Goal: Task Accomplishment & Management: Manage account settings

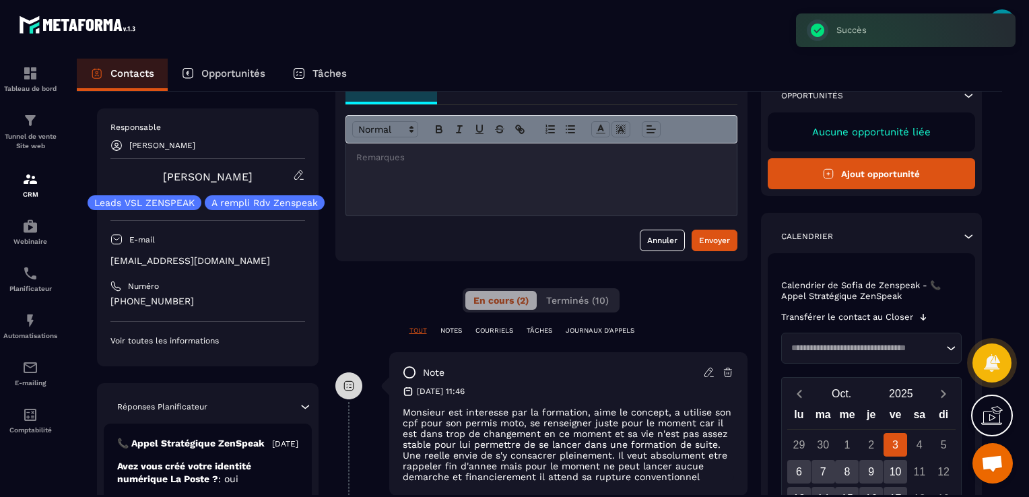
scroll to position [67, 0]
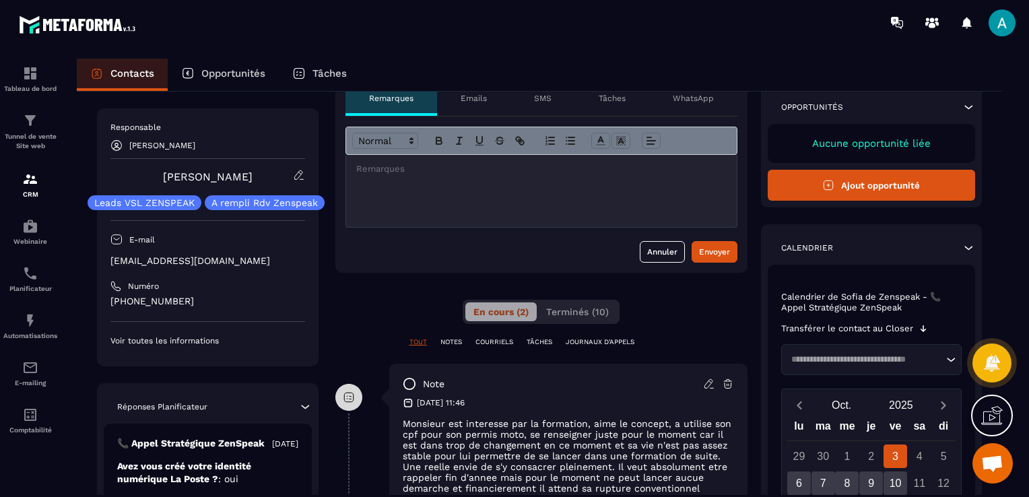
copy p "[EMAIL_ADDRESS][DOMAIN_NAME]"
drag, startPoint x: 275, startPoint y: 254, endPoint x: 108, endPoint y: 262, distance: 166.4
click at [108, 262] on div "Responsable [PERSON_NAME] [PERSON_NAME] Leads VSL ZENSPEAK A rempli Rdv Zenspea…" at bounding box center [207, 237] width 221 height 258
click at [290, 248] on div "E-mail" at bounding box center [207, 240] width 195 height 24
copy p "[EMAIL_ADDRESS][DOMAIN_NAME]"
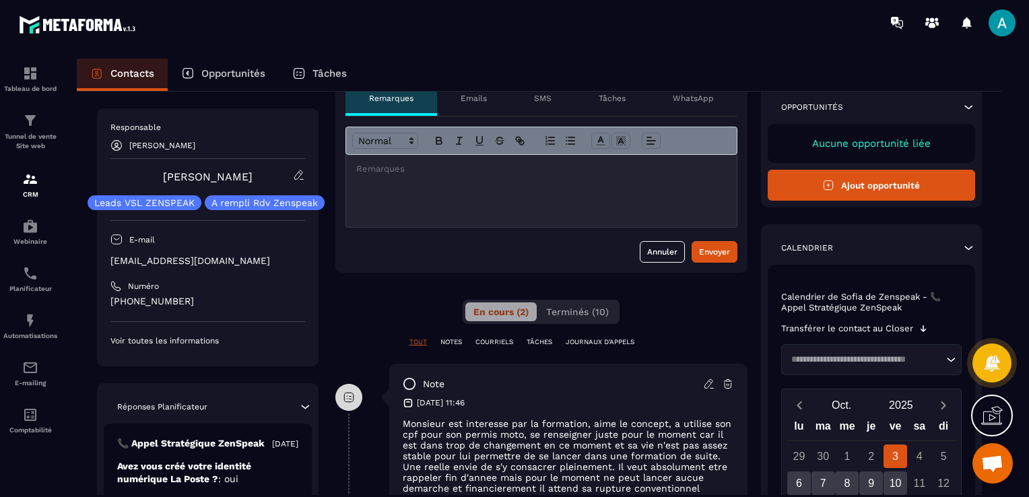
drag, startPoint x: 273, startPoint y: 257, endPoint x: 102, endPoint y: 265, distance: 171.2
click at [102, 265] on div "Responsable [PERSON_NAME] [PERSON_NAME] Leads VSL ZENSPEAK A rempli Rdv Zenspea…" at bounding box center [207, 237] width 221 height 258
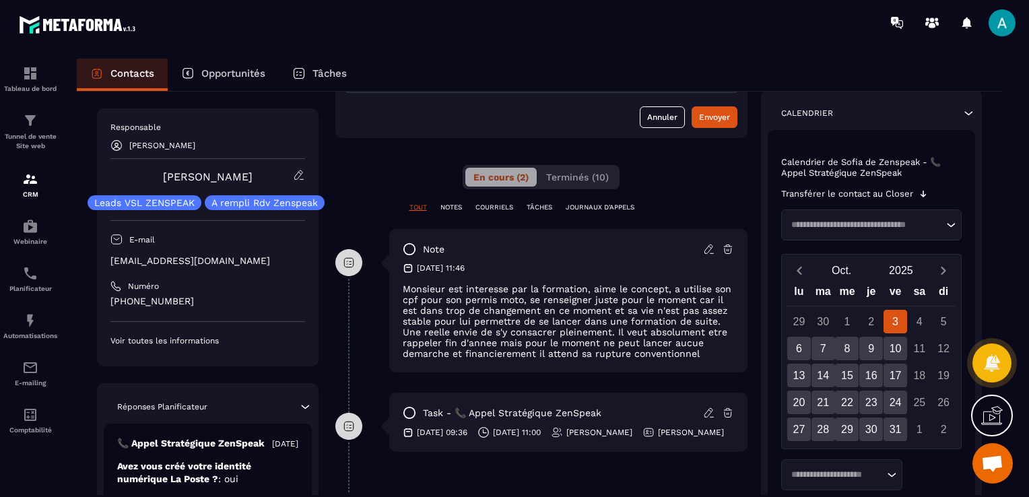
scroll to position [0, 0]
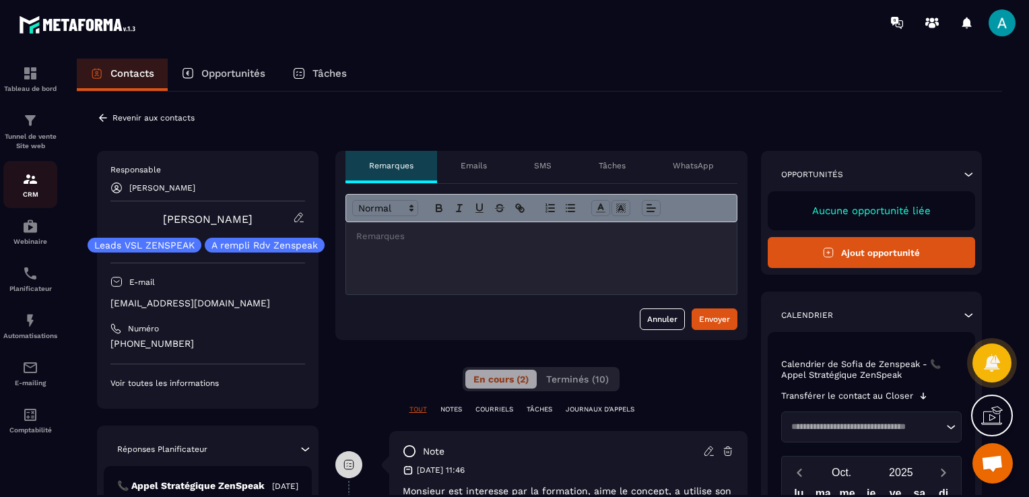
click at [38, 195] on p "CRM" at bounding box center [30, 194] width 54 height 7
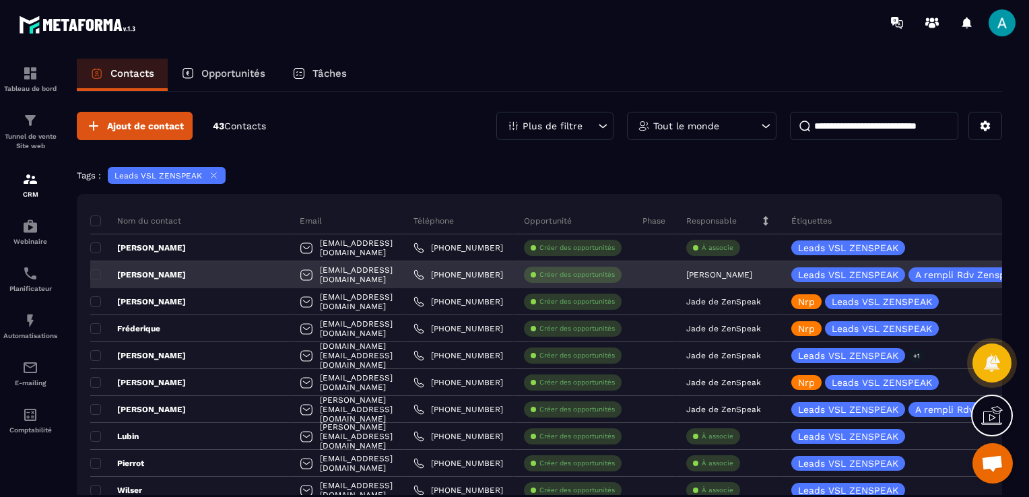
click at [781, 279] on div "Leads VSL ZENSPEAK A rempli Rdv Zenspeak" at bounding box center [927, 274] width 293 height 27
click at [922, 273] on p "A rempli Rdv Zenspeak" at bounding box center [968, 274] width 106 height 9
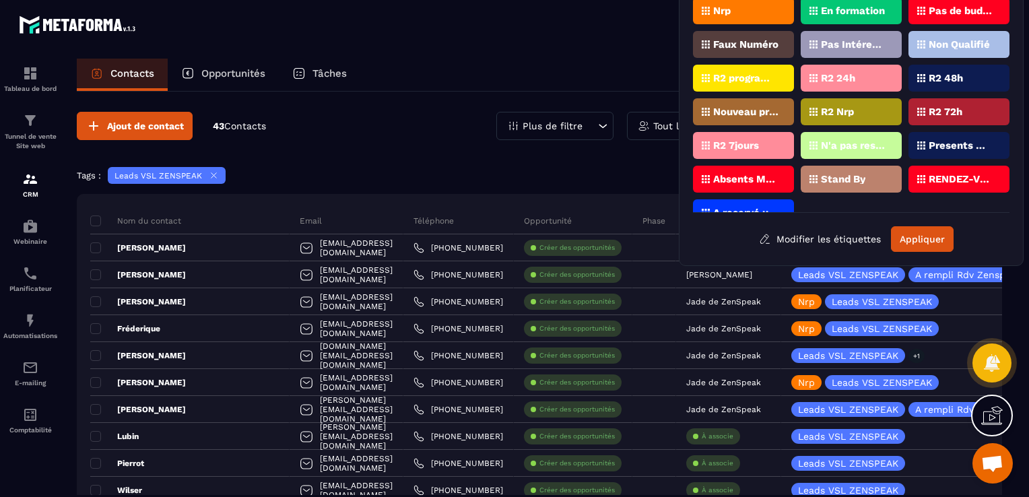
scroll to position [54, 0]
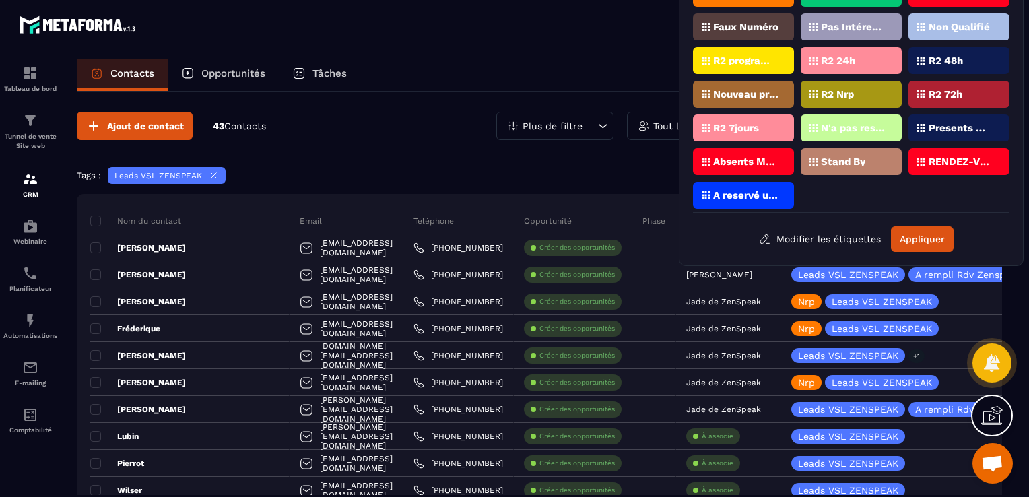
click at [945, 157] on p "RENDEZ-VOUS PROGRAMMé V1 (ZenSpeak à vie)" at bounding box center [960, 161] width 65 height 9
click at [945, 159] on p "RENDEZ-VOUS PROGRAMMé V1 (ZenSpeak à vie)" at bounding box center [960, 161] width 65 height 9
click at [820, 238] on button "Modifier les étiquettes" at bounding box center [820, 239] width 142 height 24
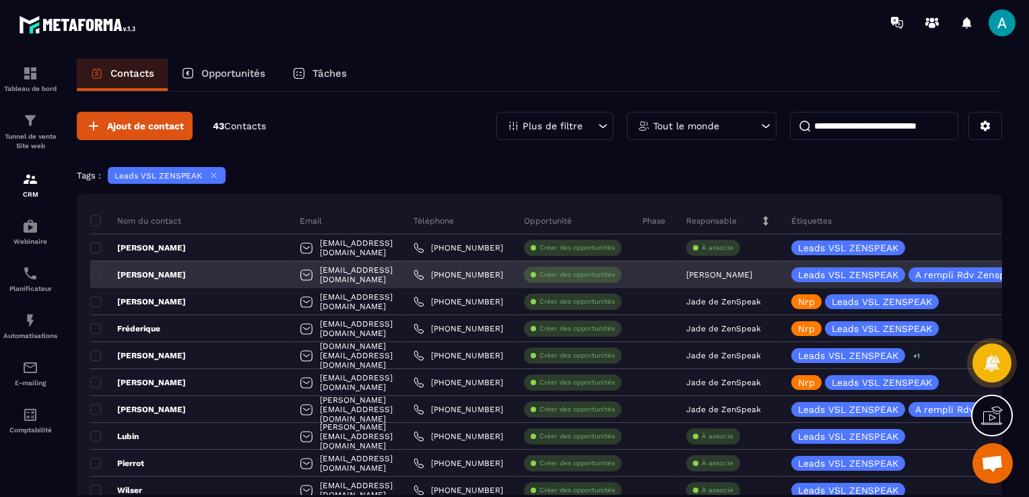
click at [776, 274] on div "[PERSON_NAME]" at bounding box center [728, 274] width 105 height 27
click at [735, 272] on p "[PERSON_NAME]" at bounding box center [719, 274] width 66 height 9
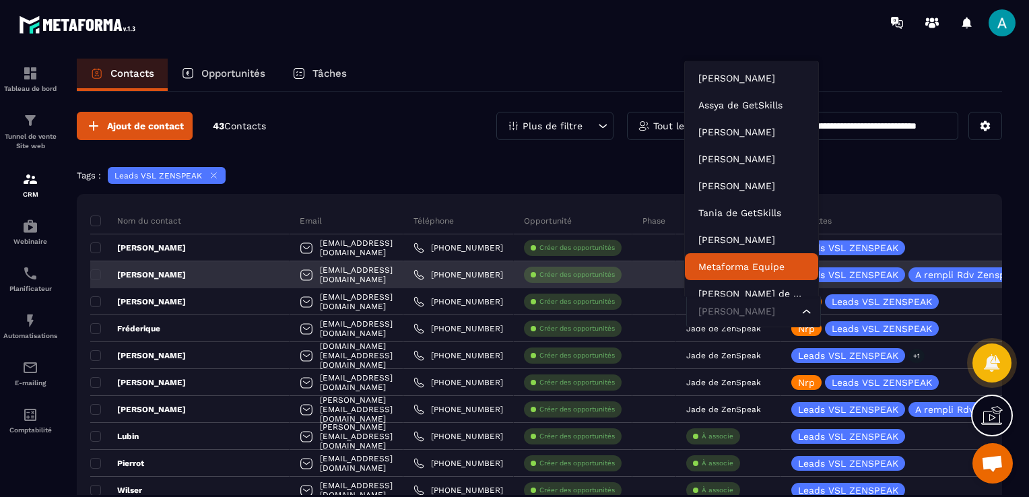
click at [862, 267] on div "Leads VSL ZENSPEAK" at bounding box center [848, 274] width 114 height 15
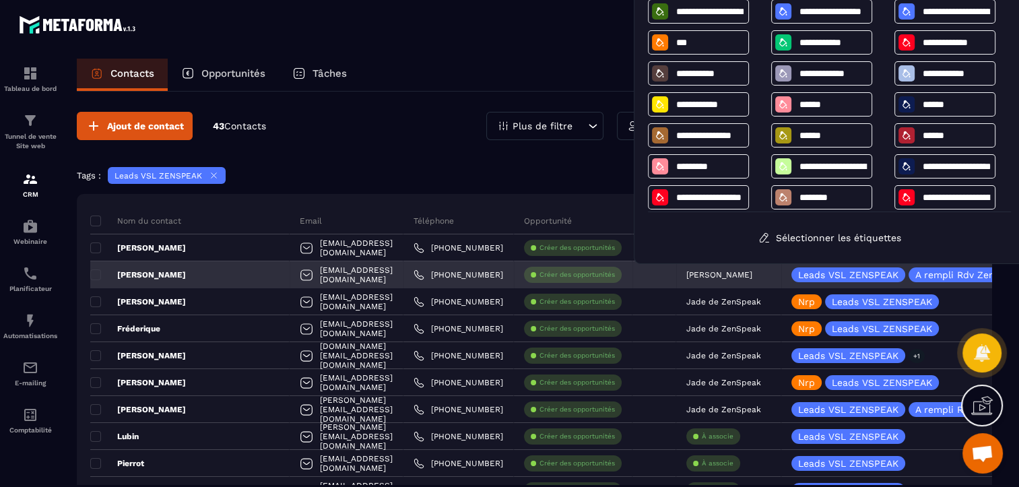
click at [837, 279] on div "Leads VSL ZENSPEAK" at bounding box center [848, 274] width 114 height 15
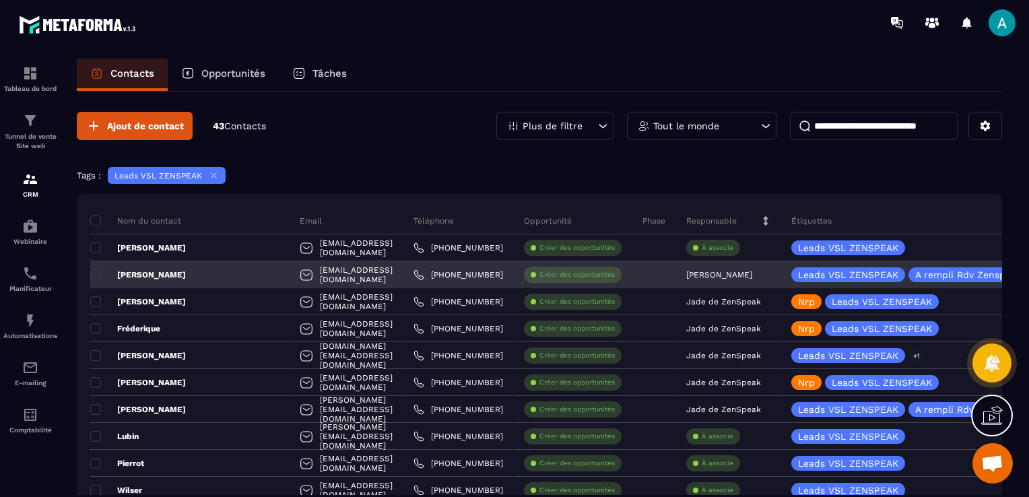
click at [843, 274] on p "Leads VSL ZENSPEAK" at bounding box center [848, 274] width 100 height 9
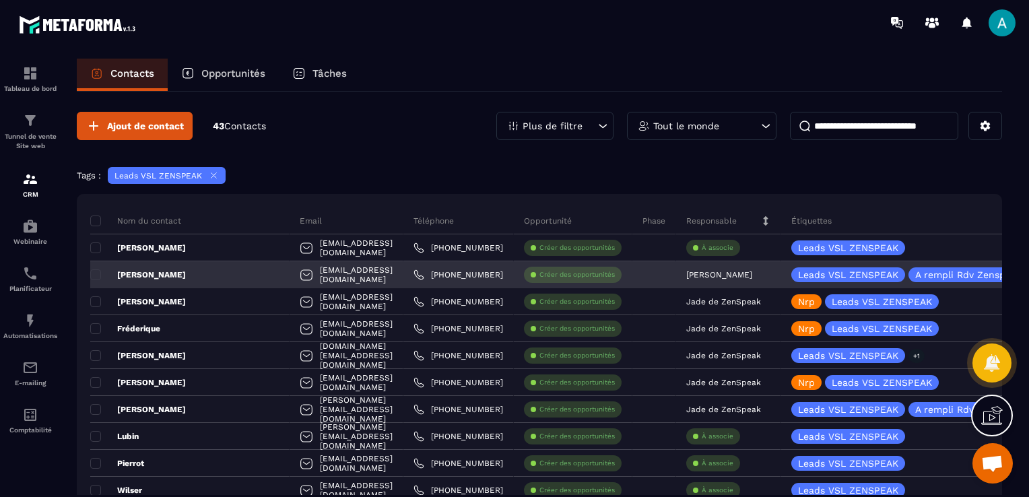
click at [946, 271] on p "A rempli Rdv Zenspeak" at bounding box center [968, 274] width 106 height 9
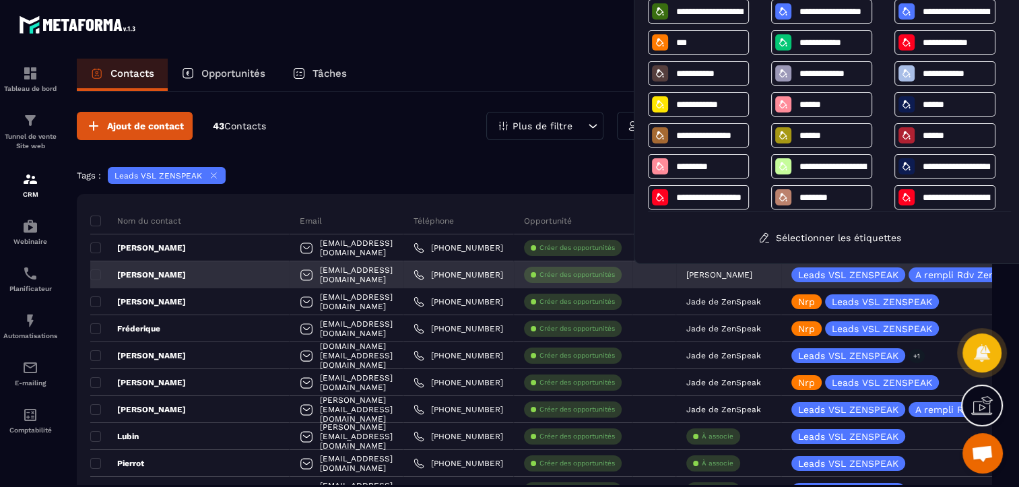
click at [759, 283] on div "[PERSON_NAME]" at bounding box center [728, 274] width 105 height 27
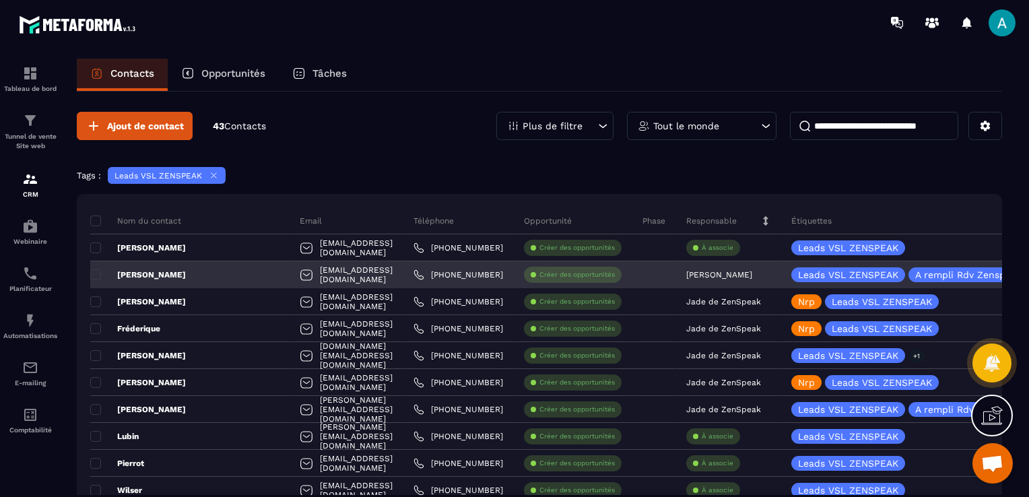
click at [772, 273] on div "[PERSON_NAME]" at bounding box center [728, 274] width 105 height 27
click at [813, 272] on p "Leads VSL ZENSPEAK" at bounding box center [848, 274] width 100 height 9
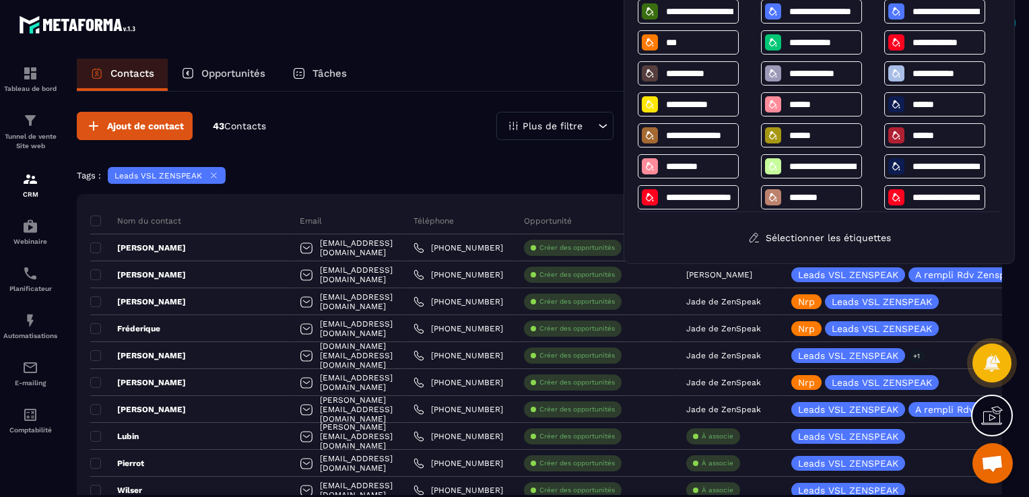
click at [472, 177] on div "Tags : Leads VSL ZENSPEAK" at bounding box center [539, 177] width 925 height 20
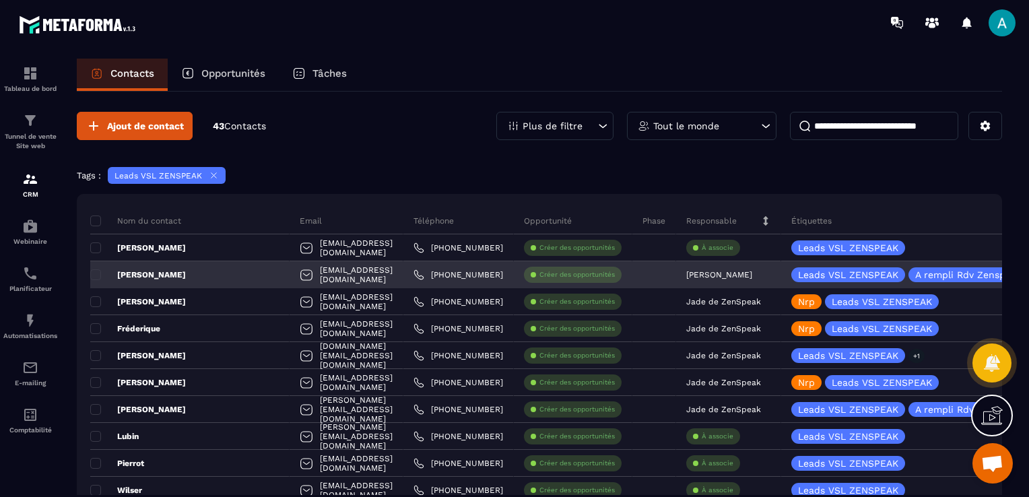
click at [813, 271] on p "Leads VSL ZENSPEAK" at bounding box center [848, 274] width 100 height 9
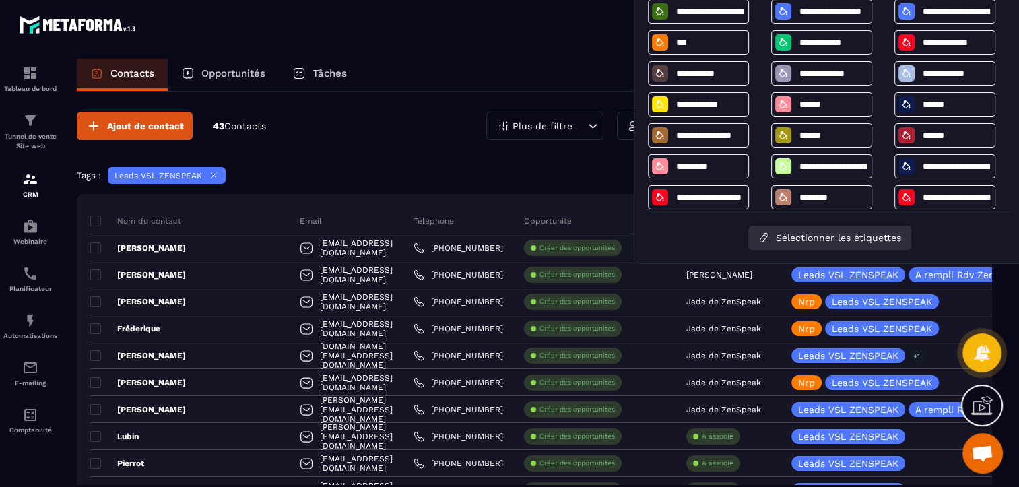
click at [808, 233] on button "Sélectionner les étiquettes" at bounding box center [829, 238] width 163 height 24
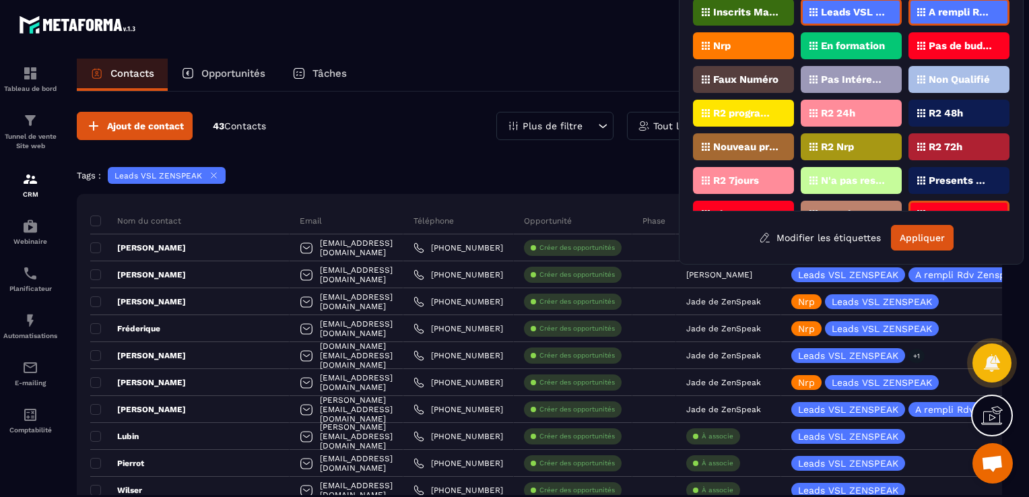
click at [932, 203] on div "RENDEZ-VOUS PROGRAMMé V1 (ZenSpeak à vie)" at bounding box center [958, 214] width 101 height 27
click at [932, 193] on div "Inscrits Masterclass Leads VSL ZENSPEAK A rempli Rdv Zenspeak Nrp En formation …" at bounding box center [851, 105] width 316 height 213
click at [932, 201] on div "RENDEZ-VOUS PROGRAMMé V1 (ZenSpeak à vie)" at bounding box center [958, 214] width 101 height 27
click at [928, 234] on button "Appliquer" at bounding box center [922, 238] width 63 height 26
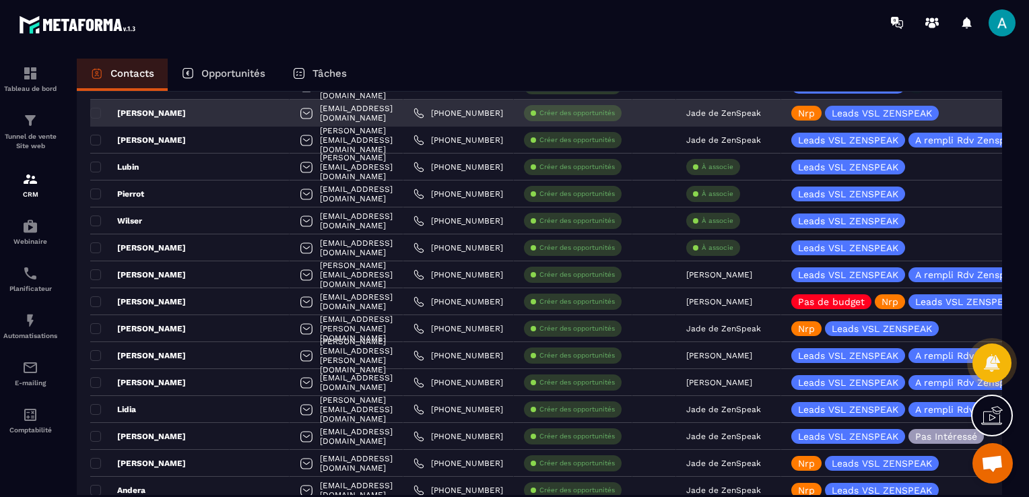
scroll to position [0, 0]
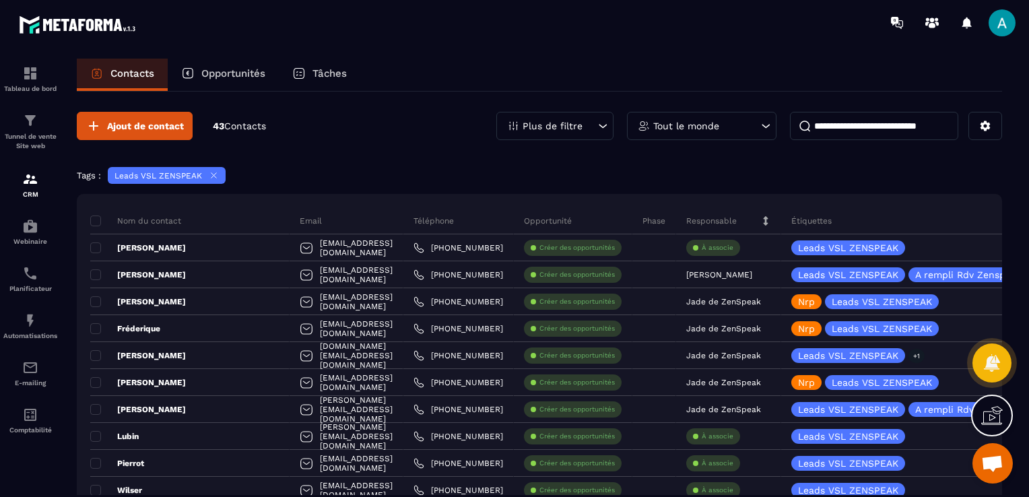
click at [527, 126] on p "Plus de filtre" at bounding box center [552, 125] width 60 height 9
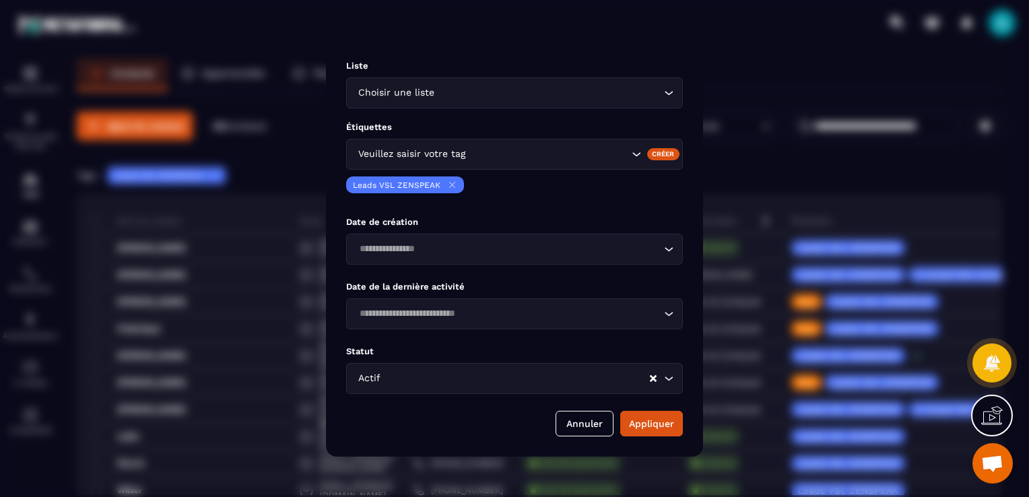
click at [528, 133] on div "Étiquettes Veuillez saisir votre tag Créer Leads VSL ZENSPEAK" at bounding box center [514, 162] width 337 height 81
click at [525, 141] on div "Veuillez saisir votre tag" at bounding box center [514, 154] width 337 height 31
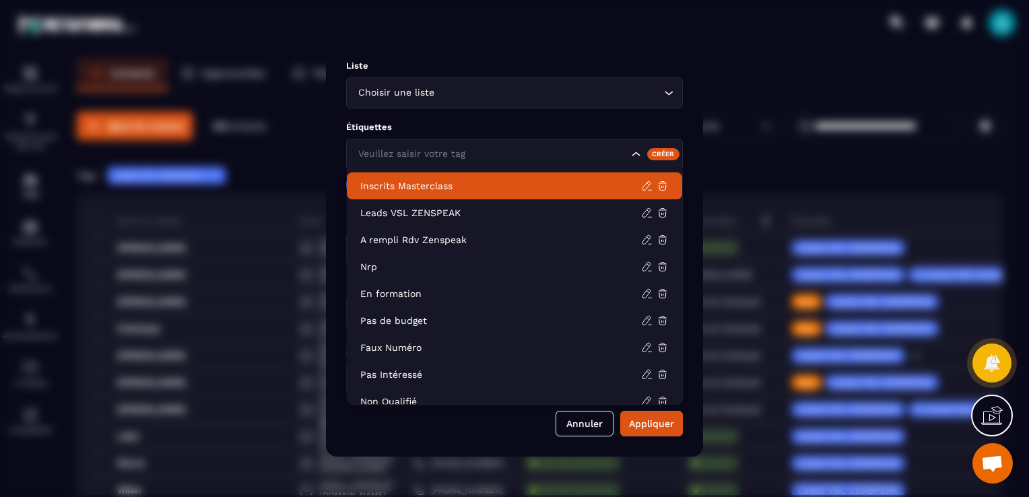
click at [480, 184] on p "Inscrits Masterclass" at bounding box center [500, 185] width 281 height 13
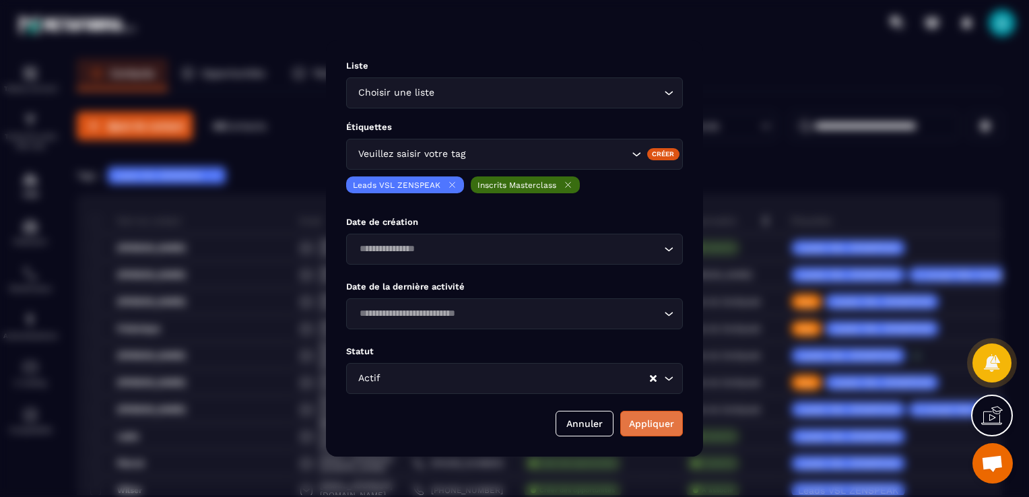
click at [651, 419] on button "Appliquer" at bounding box center [651, 424] width 63 height 26
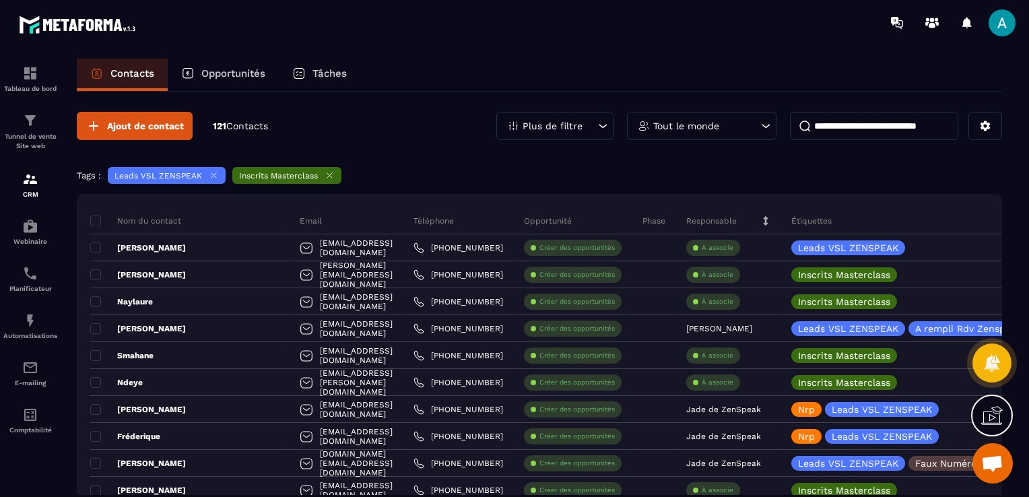
click at [215, 171] on icon at bounding box center [214, 175] width 10 height 10
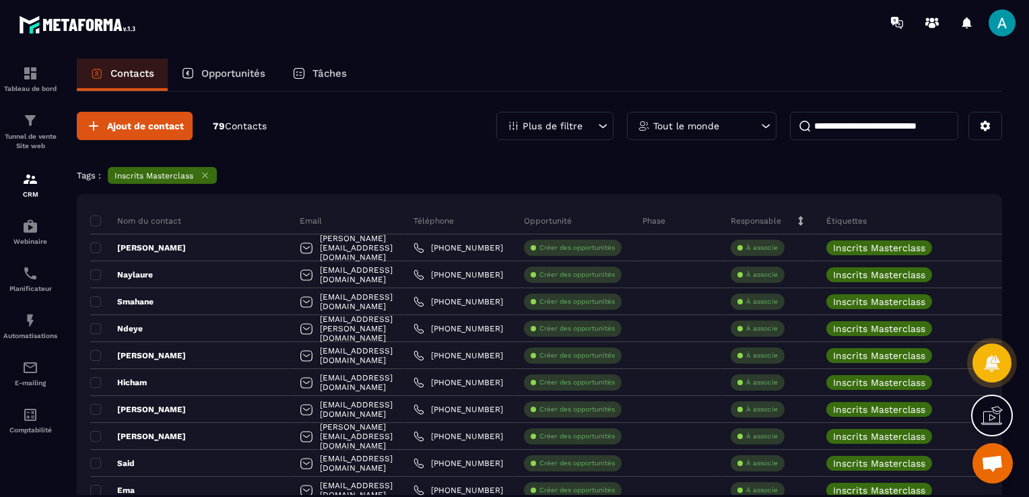
click at [207, 174] on icon at bounding box center [205, 175] width 10 height 10
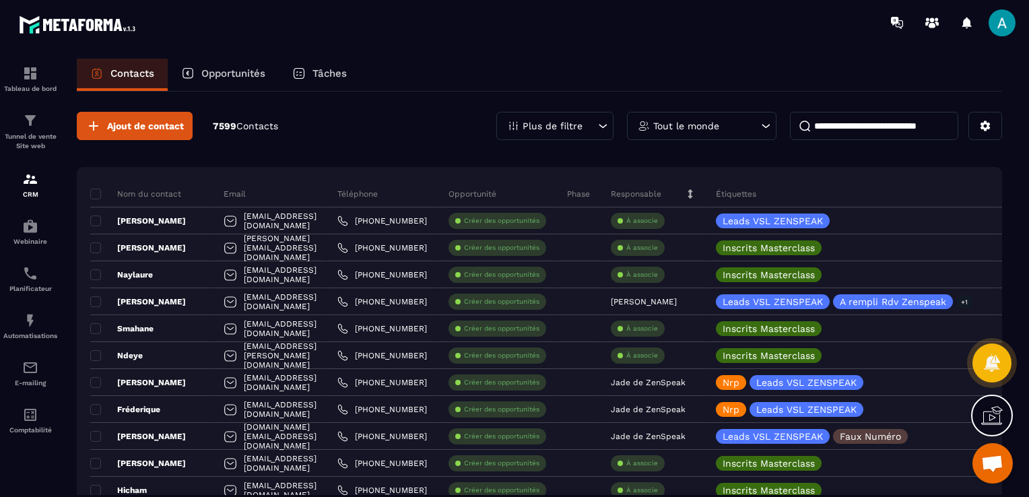
click at [571, 124] on p "Plus de filtre" at bounding box center [552, 125] width 60 height 9
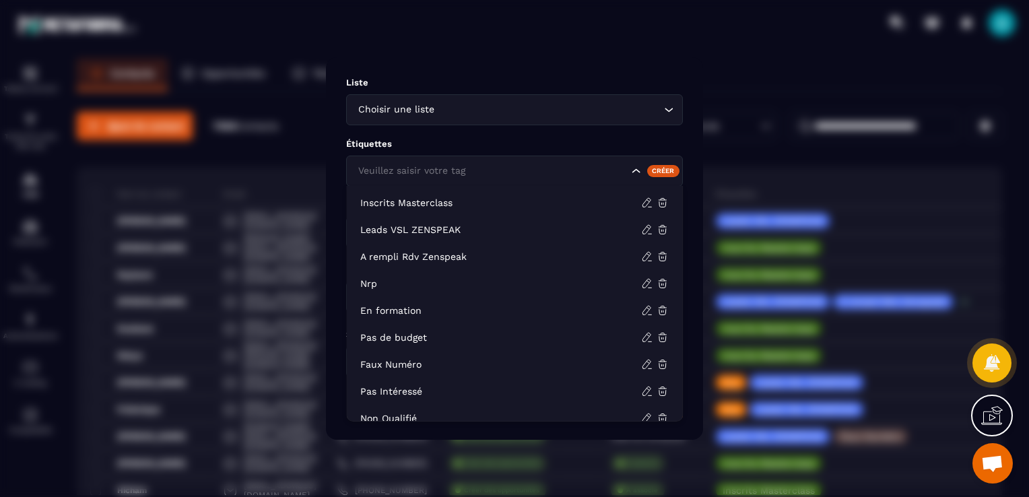
click at [532, 172] on input "Search for option" at bounding box center [491, 171] width 273 height 15
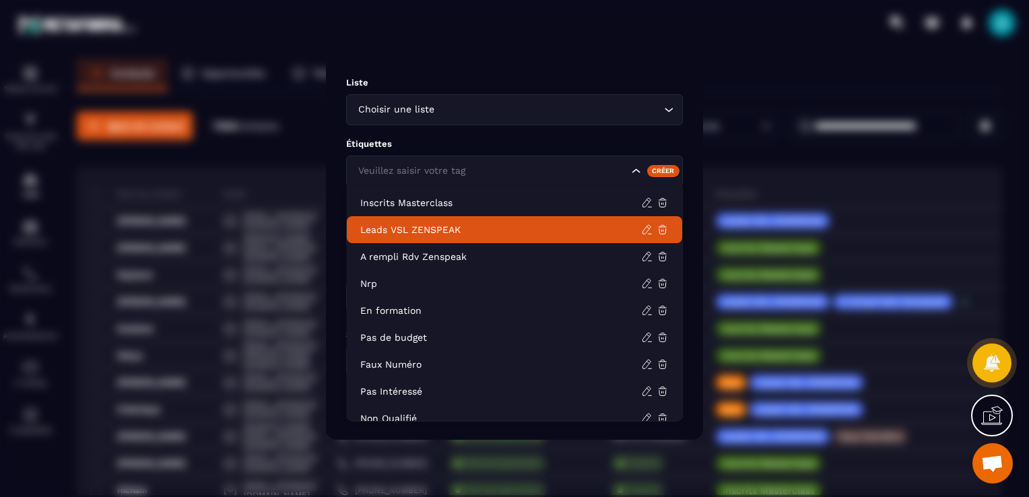
click at [473, 233] on p "Leads VSL ZENSPEAK" at bounding box center [500, 229] width 281 height 13
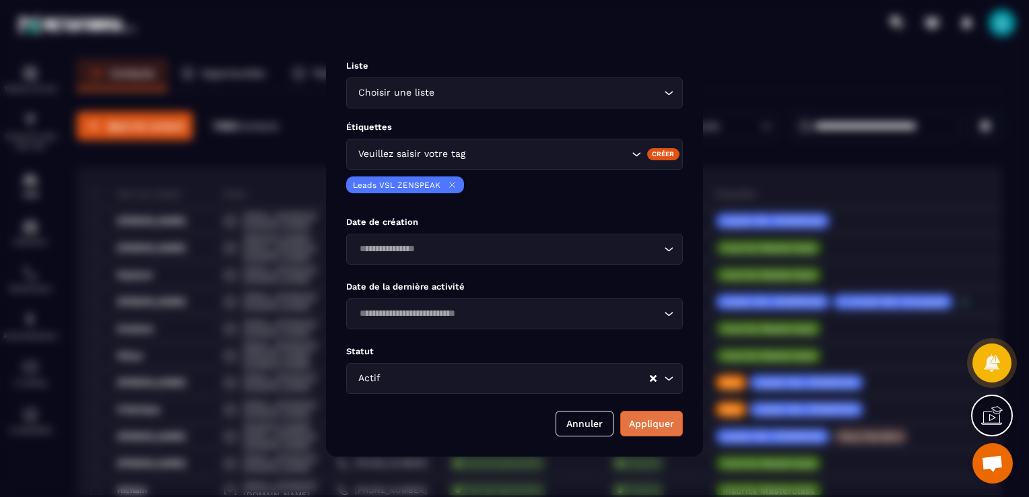
click at [654, 424] on button "Appliquer" at bounding box center [651, 424] width 63 height 26
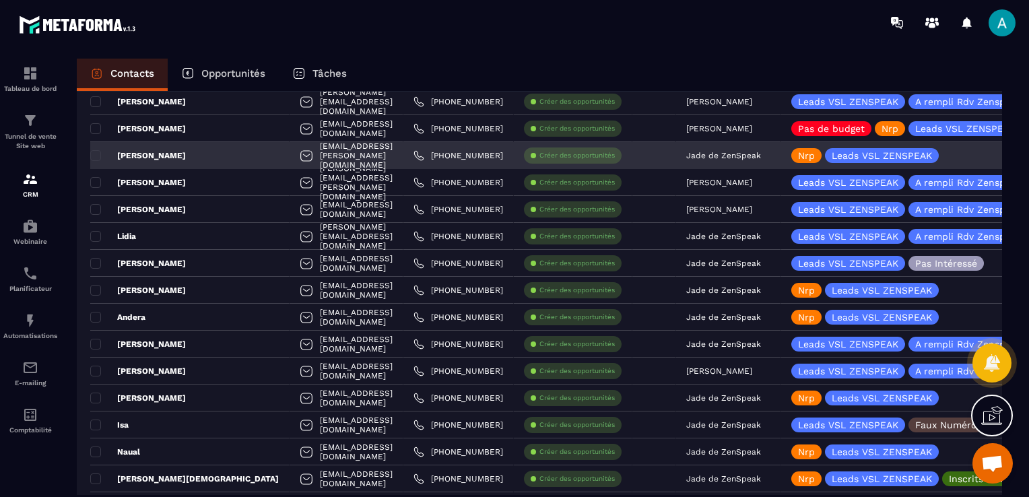
scroll to position [404, 0]
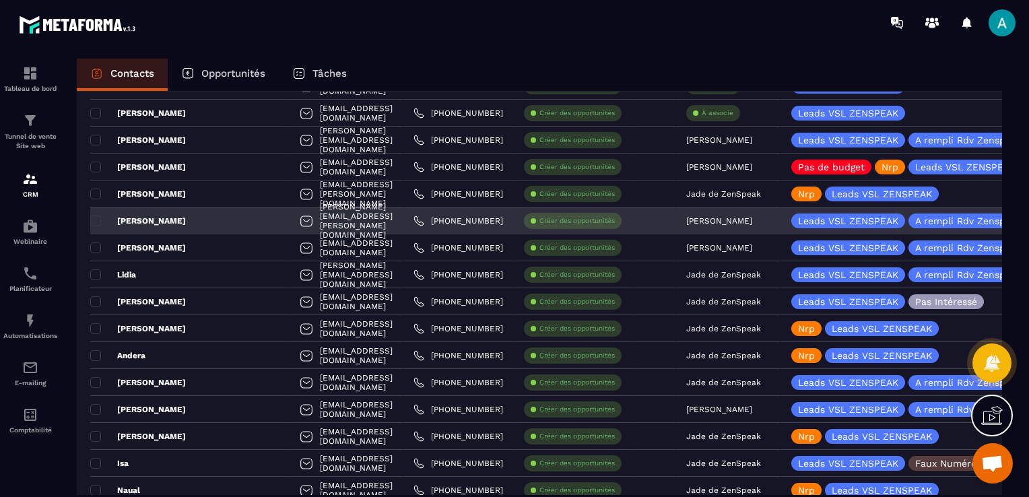
click at [315, 221] on div "[PERSON_NAME][EMAIL_ADDRESS][PERSON_NAME][DOMAIN_NAME]" at bounding box center [346, 220] width 114 height 27
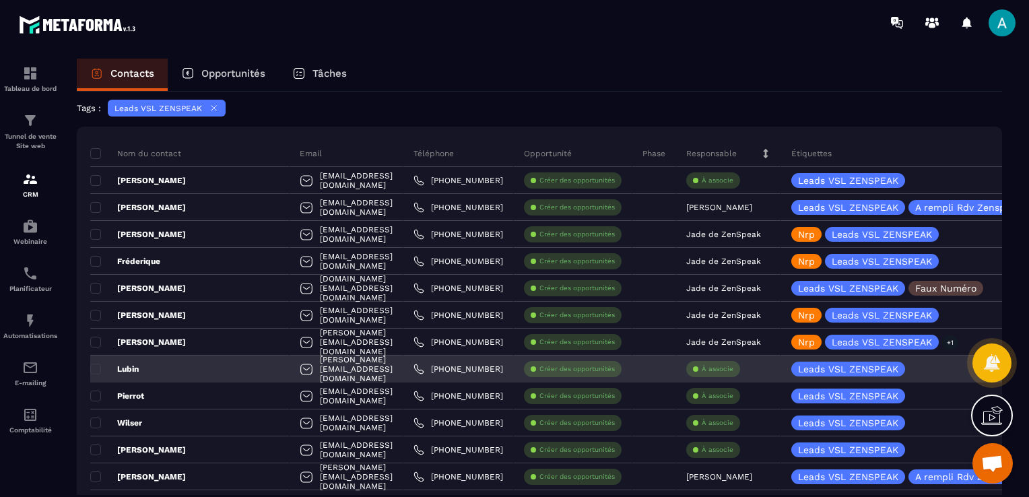
scroll to position [135, 0]
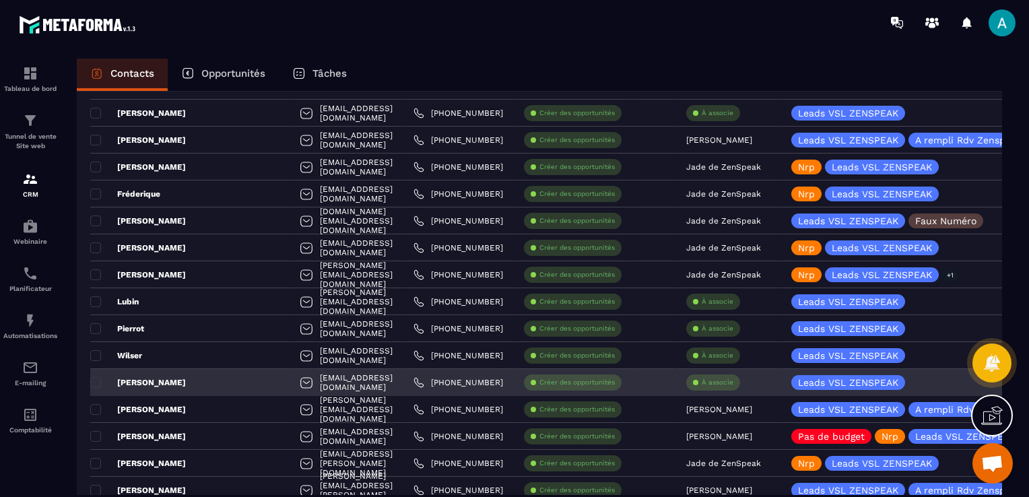
click at [712, 381] on p "À associe" at bounding box center [717, 382] width 32 height 9
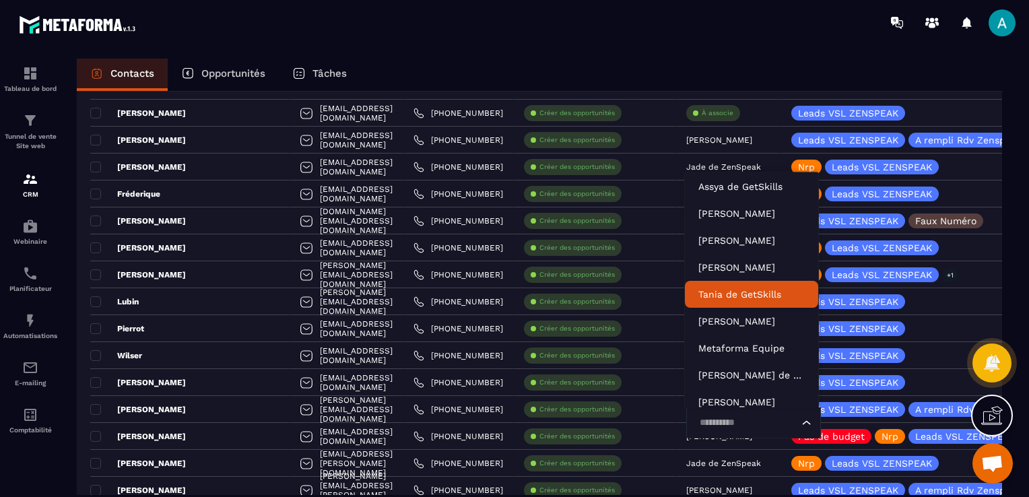
scroll to position [40, 0]
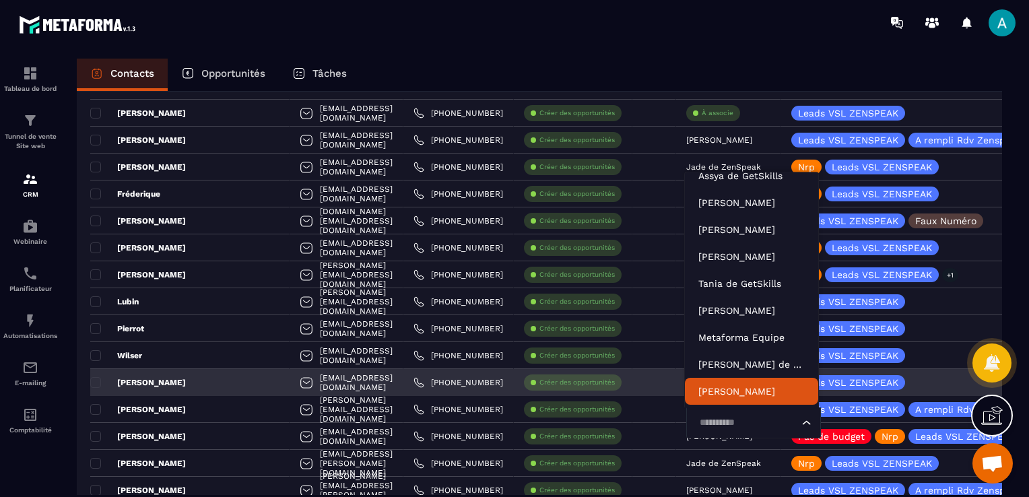
click at [736, 421] on input "Search for option" at bounding box center [747, 422] width 104 height 15
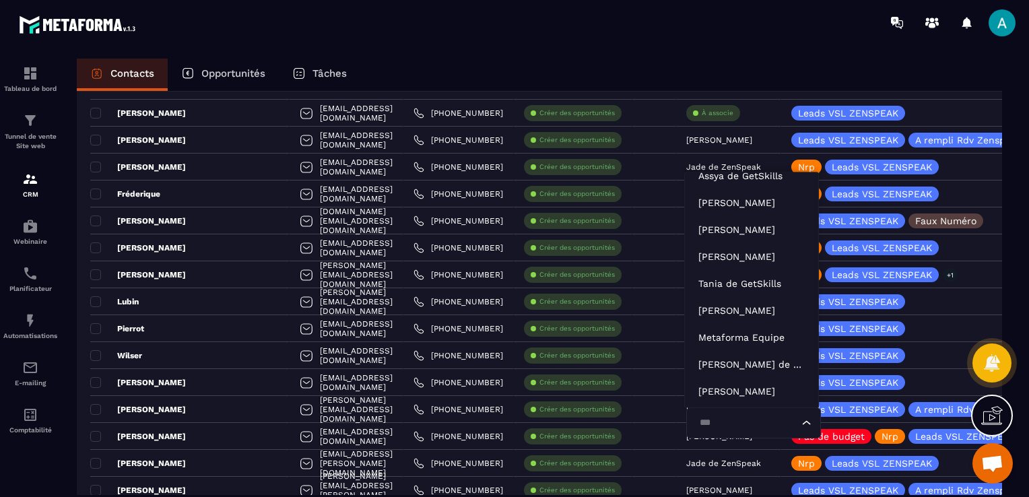
type input "****"
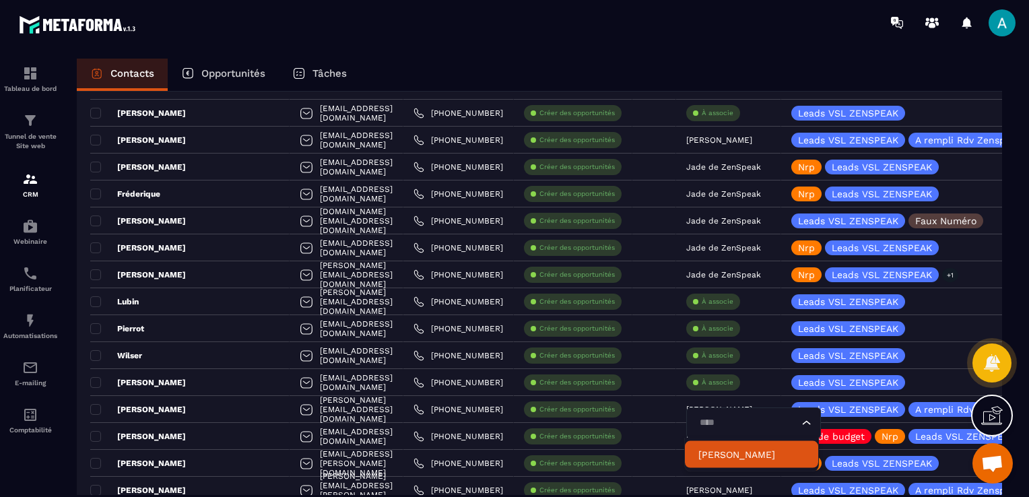
click at [741, 450] on p "[PERSON_NAME]" at bounding box center [751, 454] width 106 height 13
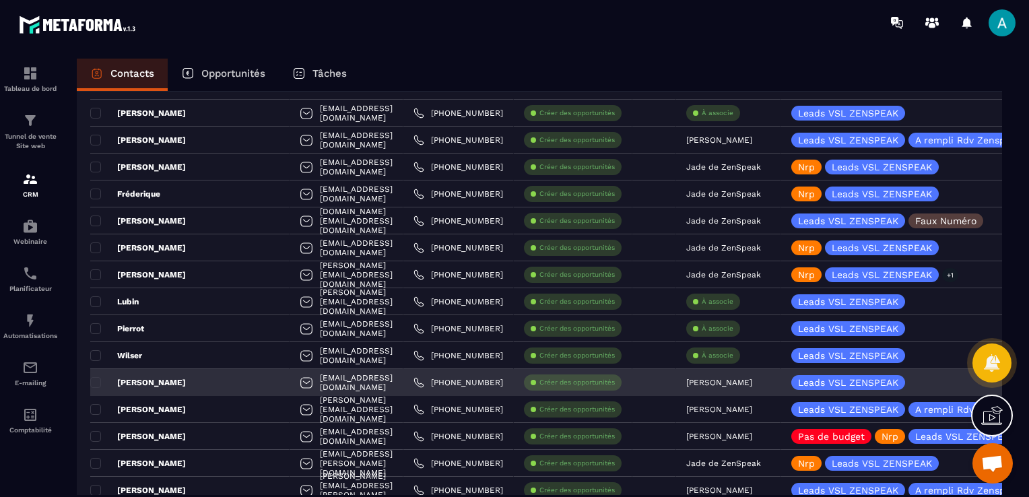
click at [186, 389] on div "[PERSON_NAME]" at bounding box center [189, 382] width 199 height 27
